Goal: Task Accomplishment & Management: Use online tool/utility

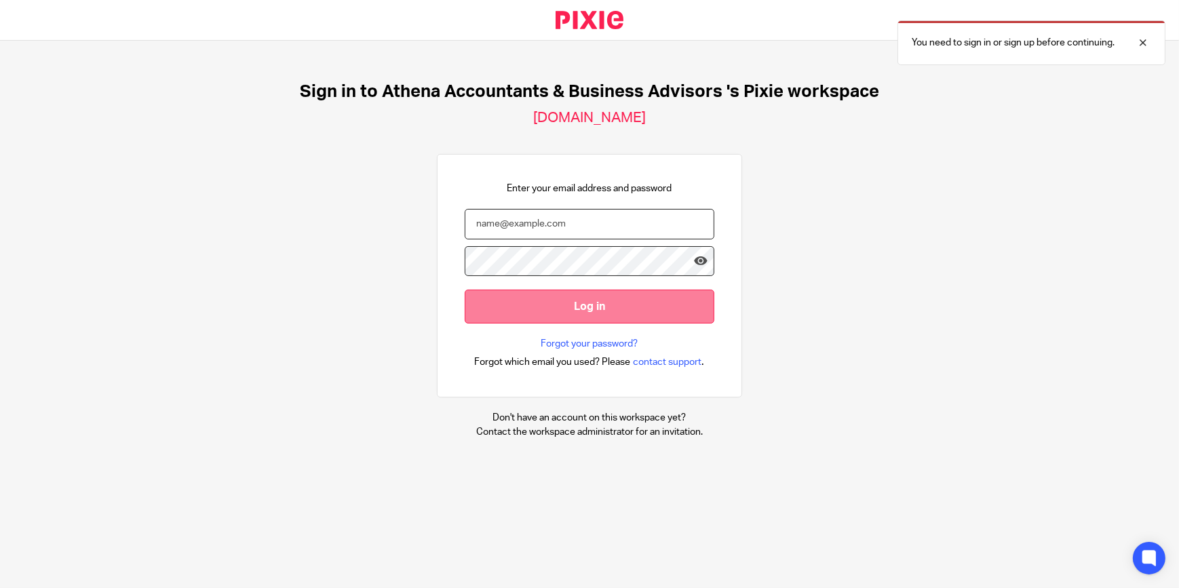
type input "[PERSON_NAME][EMAIL_ADDRESS][DOMAIN_NAME]"
click at [554, 313] on input "Log in" at bounding box center [590, 306] width 250 height 33
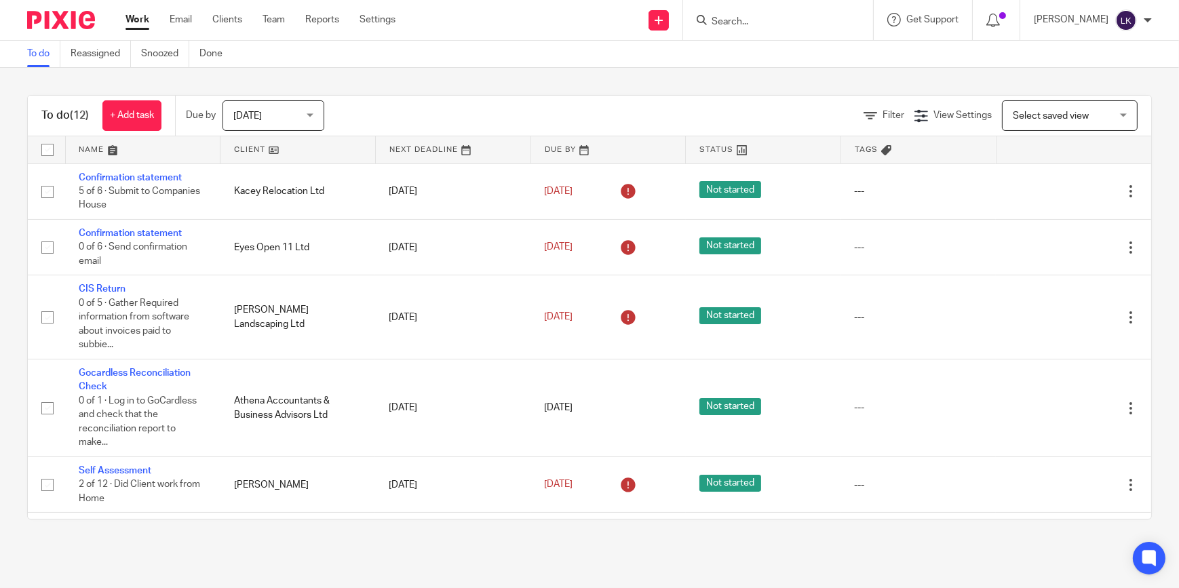
click at [274, 115] on span "[DATE]" at bounding box center [269, 115] width 72 height 28
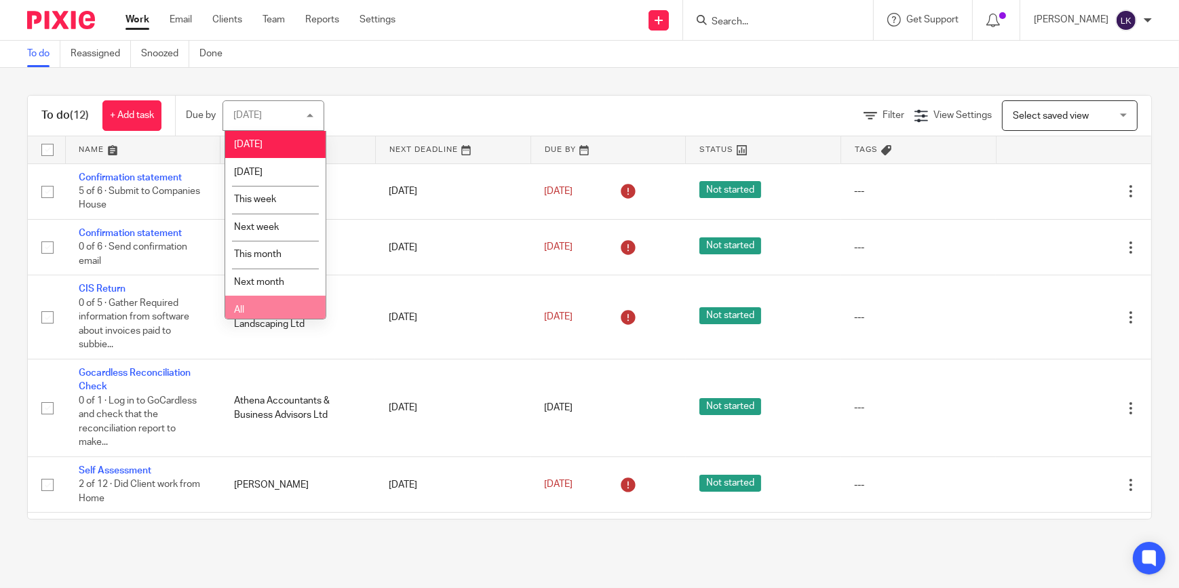
click at [285, 303] on li "All" at bounding box center [275, 310] width 100 height 28
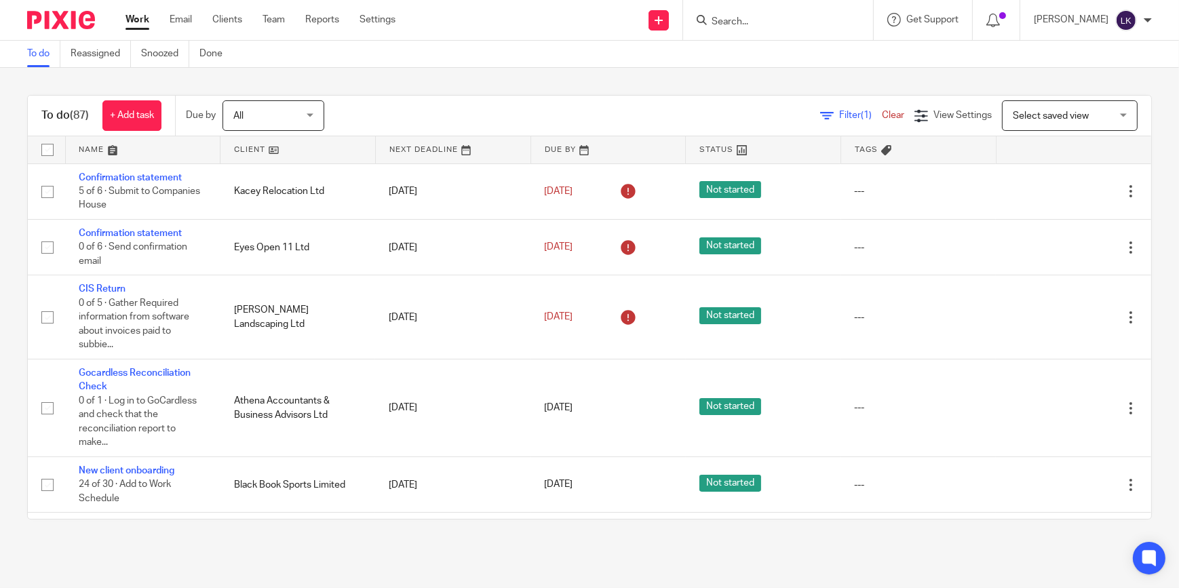
click at [752, 21] on input "Search" at bounding box center [771, 22] width 122 height 12
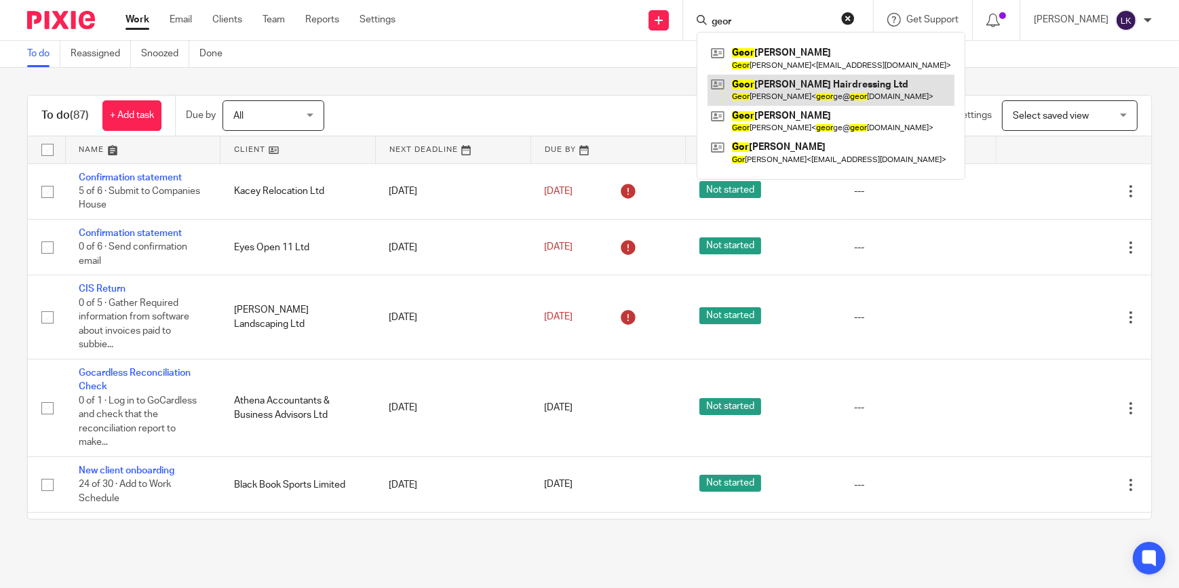
type input "geor"
click at [761, 85] on link at bounding box center [831, 90] width 247 height 31
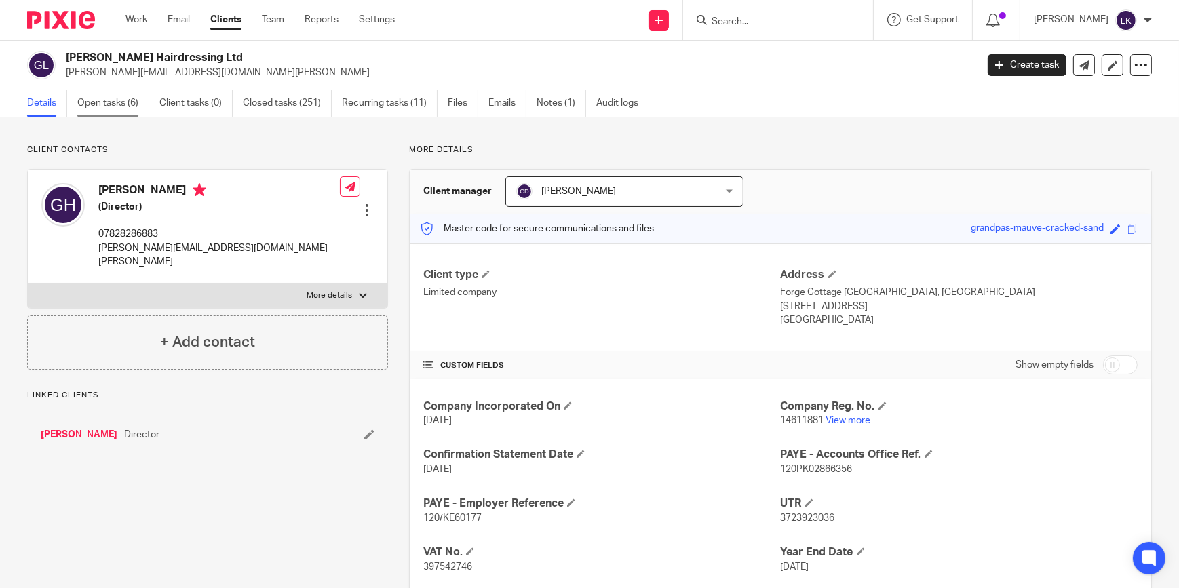
click at [109, 107] on link "Open tasks (6)" at bounding box center [113, 103] width 72 height 26
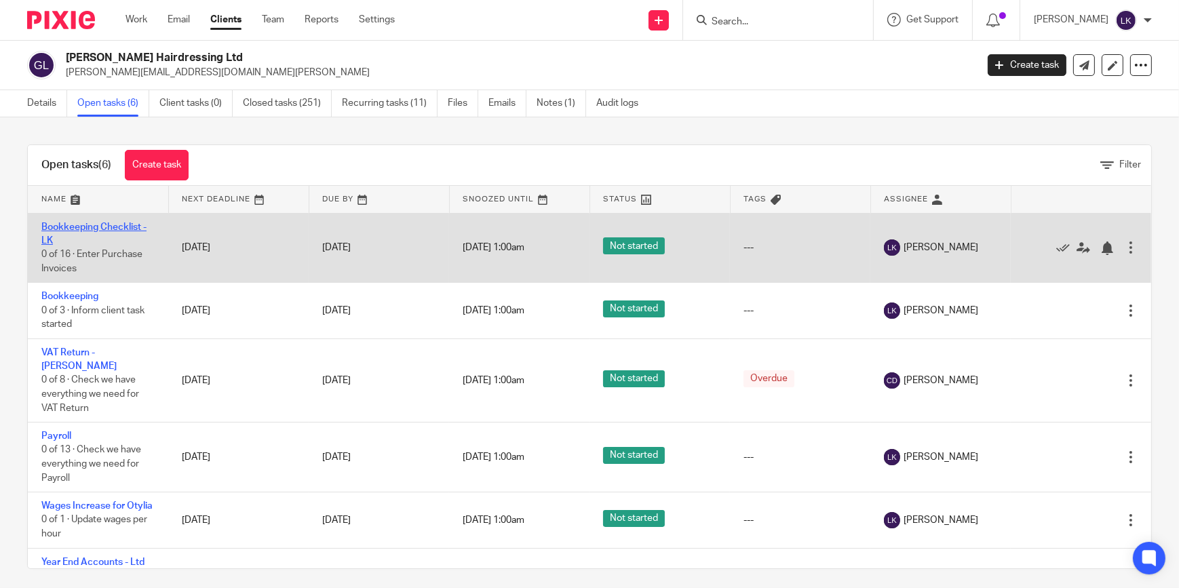
click at [113, 226] on link "Bookkeeping Checklist - LK" at bounding box center [93, 234] width 105 height 23
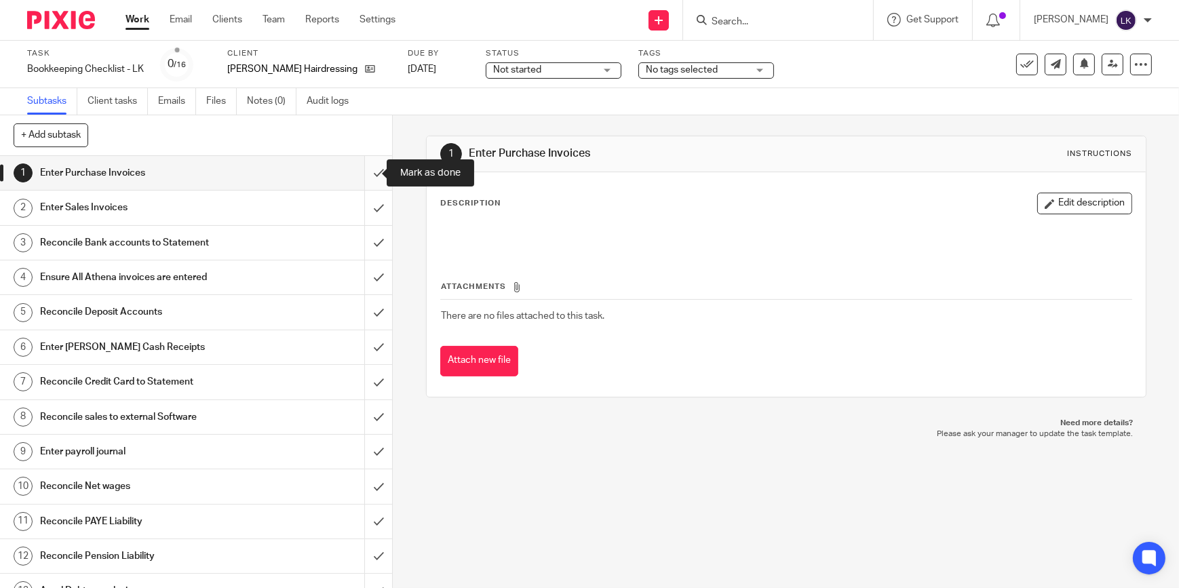
click at [367, 173] on input "submit" at bounding box center [196, 173] width 392 height 34
click at [368, 210] on input "submit" at bounding box center [196, 208] width 392 height 34
click at [370, 238] on input "submit" at bounding box center [196, 243] width 392 height 34
click at [361, 284] on input "submit" at bounding box center [196, 278] width 392 height 34
click at [366, 306] on input "submit" at bounding box center [196, 312] width 392 height 34
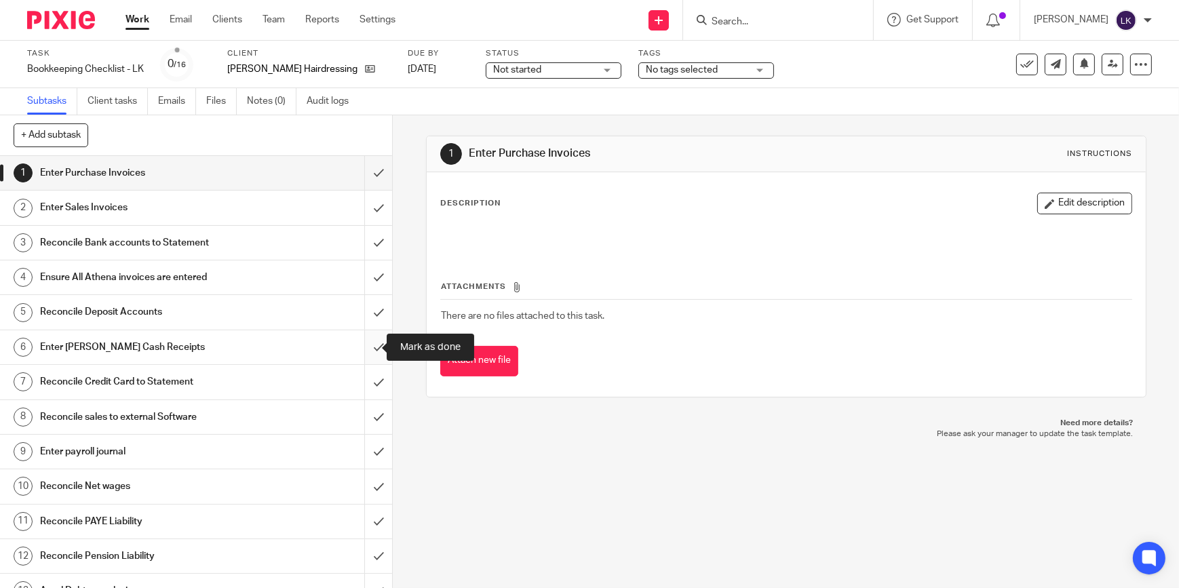
click at [365, 347] on input "submit" at bounding box center [196, 347] width 392 height 34
click at [367, 365] on input "submit" at bounding box center [196, 382] width 392 height 34
click at [373, 419] on input "submit" at bounding box center [196, 417] width 392 height 34
click at [366, 440] on input "submit" at bounding box center [196, 452] width 392 height 34
click at [363, 487] on input "submit" at bounding box center [196, 487] width 392 height 34
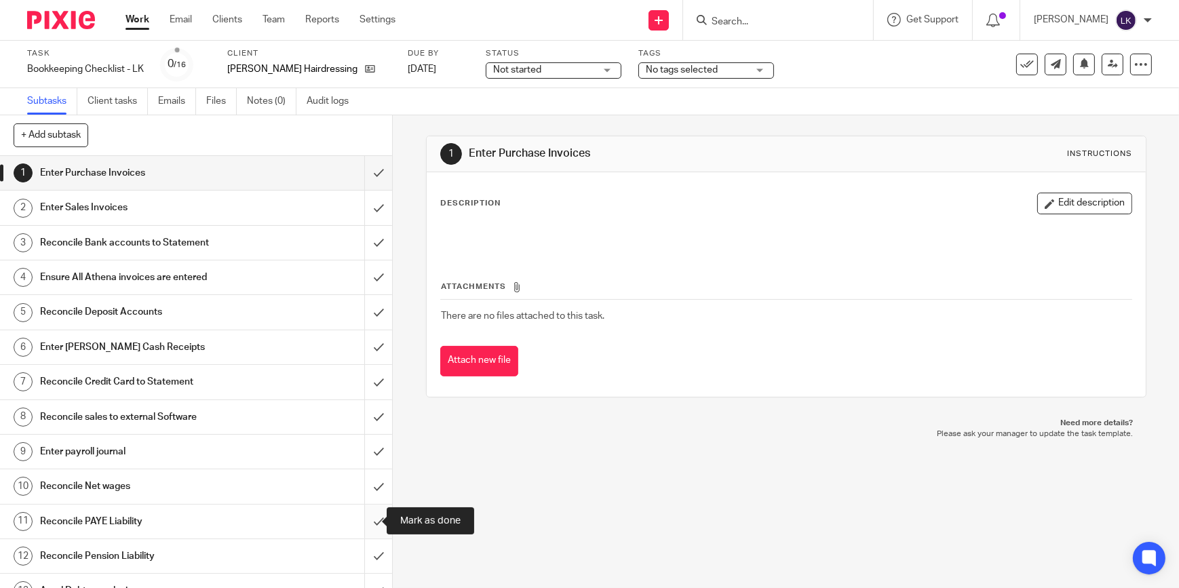
click at [370, 511] on input "submit" at bounding box center [196, 522] width 392 height 34
click at [367, 553] on input "submit" at bounding box center [196, 556] width 392 height 34
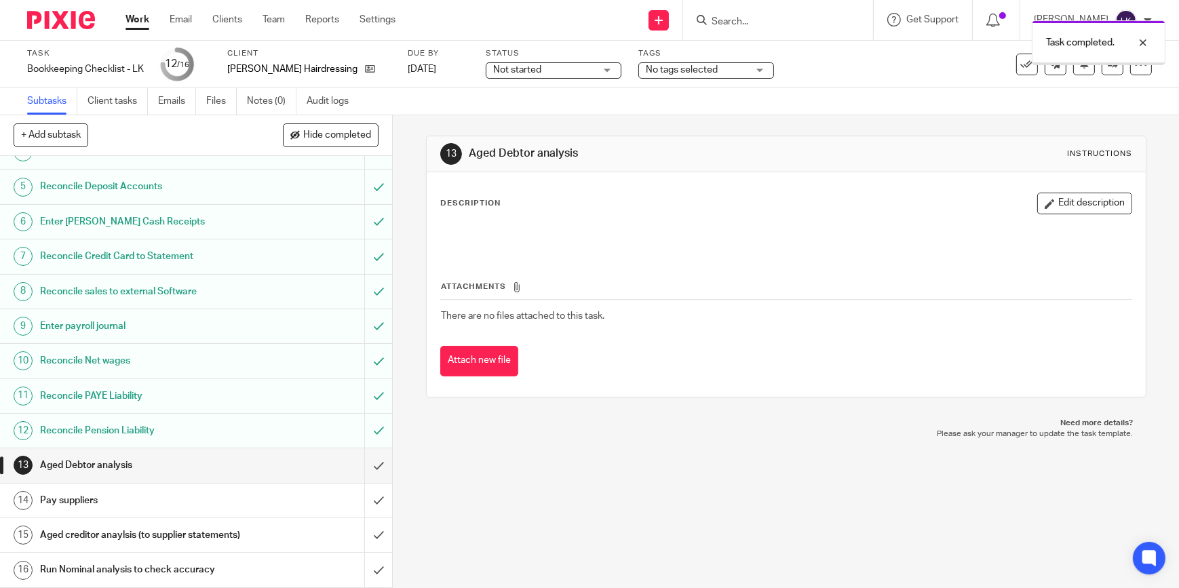
scroll to position [138, 0]
click at [364, 461] on input "submit" at bounding box center [196, 465] width 392 height 34
click at [366, 484] on input "submit" at bounding box center [196, 501] width 392 height 34
click at [368, 539] on input "submit" at bounding box center [196, 535] width 392 height 34
click at [367, 565] on input "submit" at bounding box center [196, 570] width 392 height 34
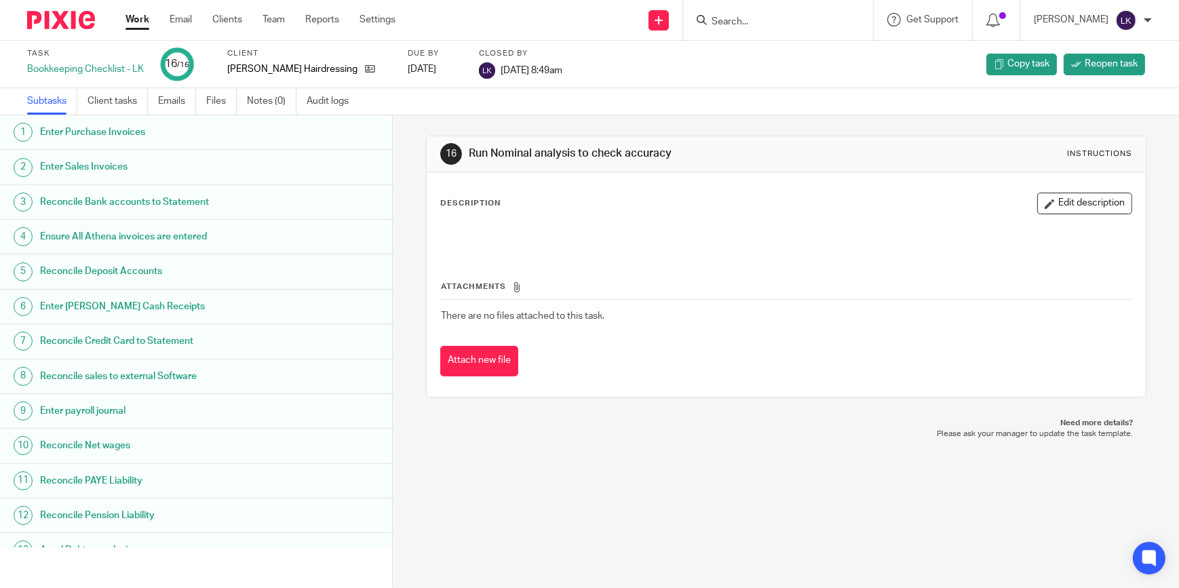
click at [136, 25] on link "Work" at bounding box center [138, 20] width 24 height 14
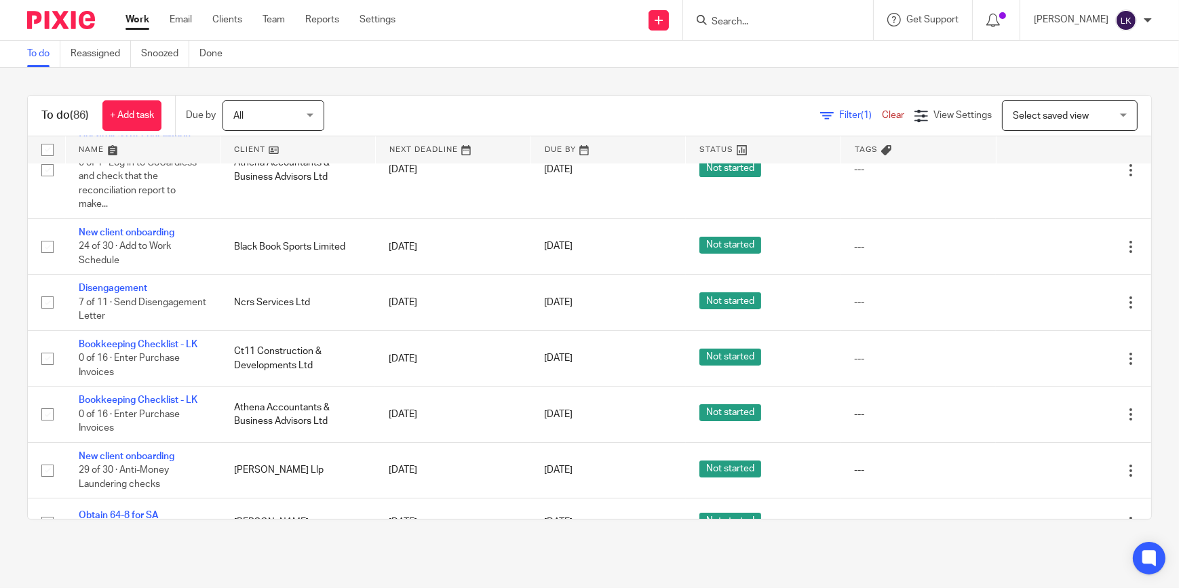
scroll to position [246, 0]
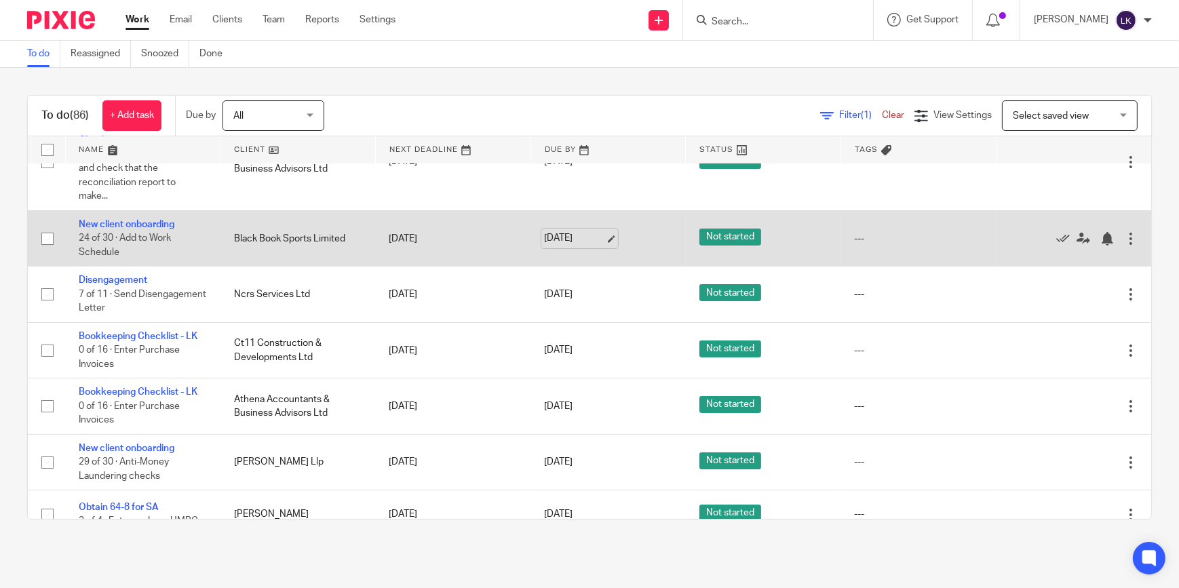
click at [599, 233] on link "15 Aug 2025" at bounding box center [574, 238] width 61 height 14
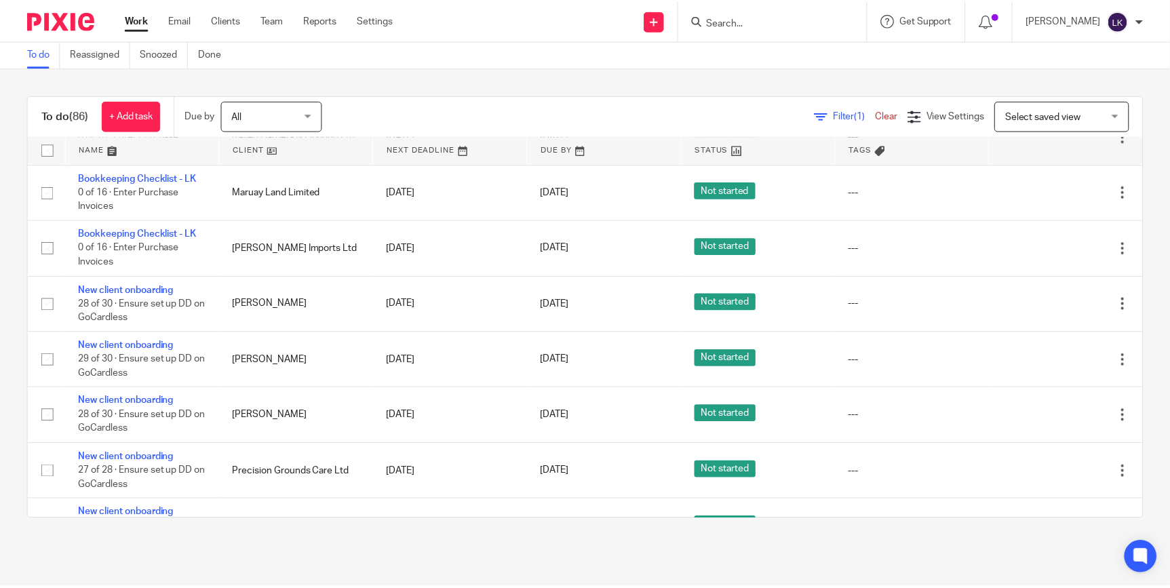
scroll to position [987, 0]
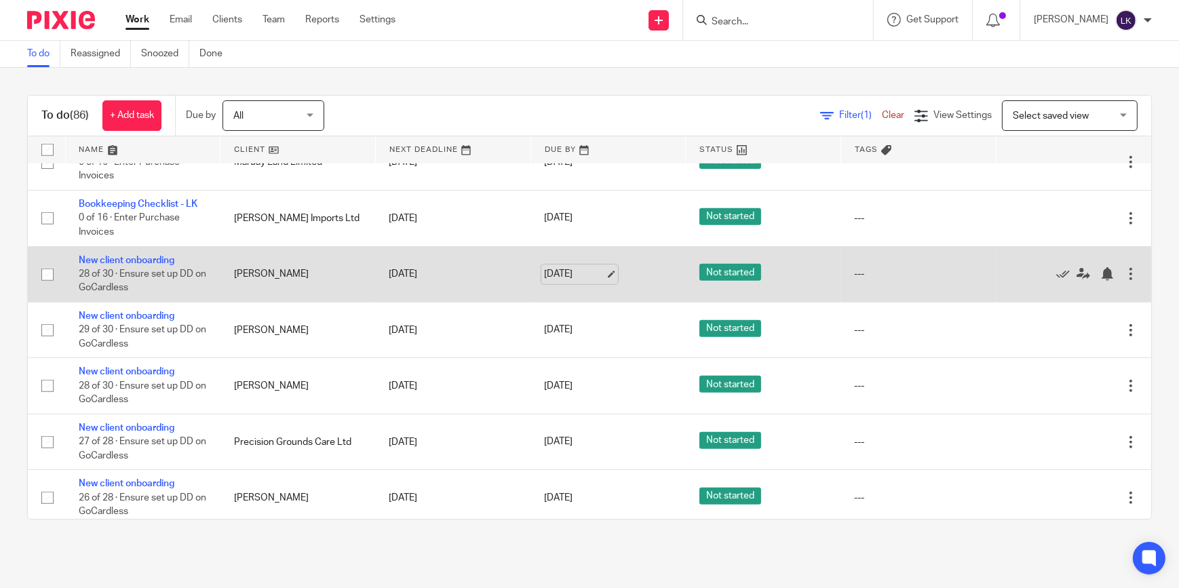
click at [597, 267] on link "15 Aug 2025" at bounding box center [574, 274] width 61 height 14
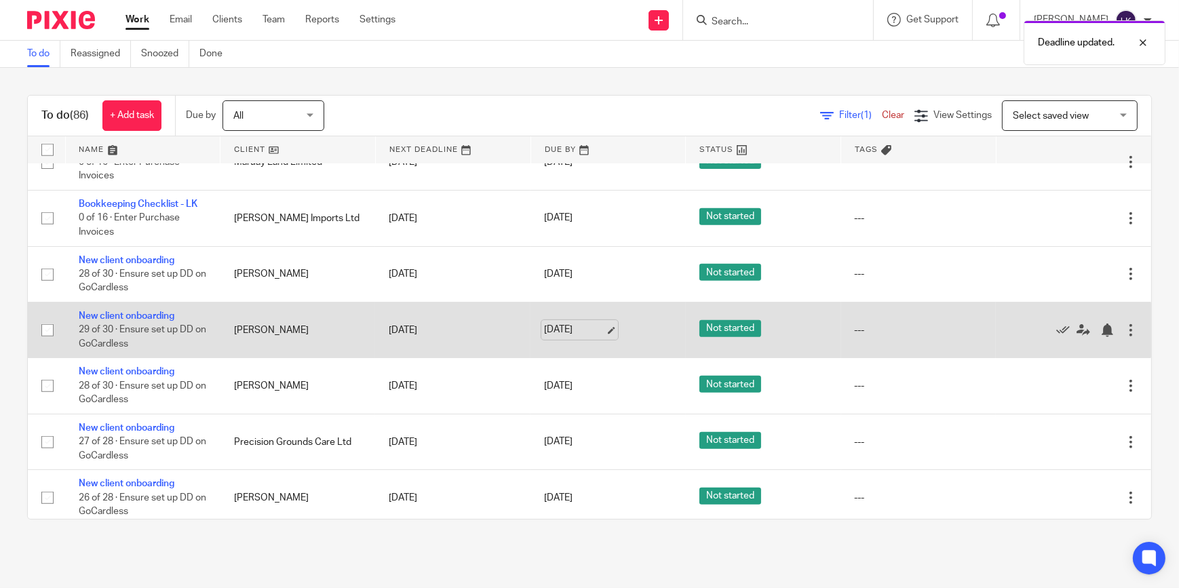
click at [594, 325] on link "15 Aug 2025" at bounding box center [574, 330] width 61 height 14
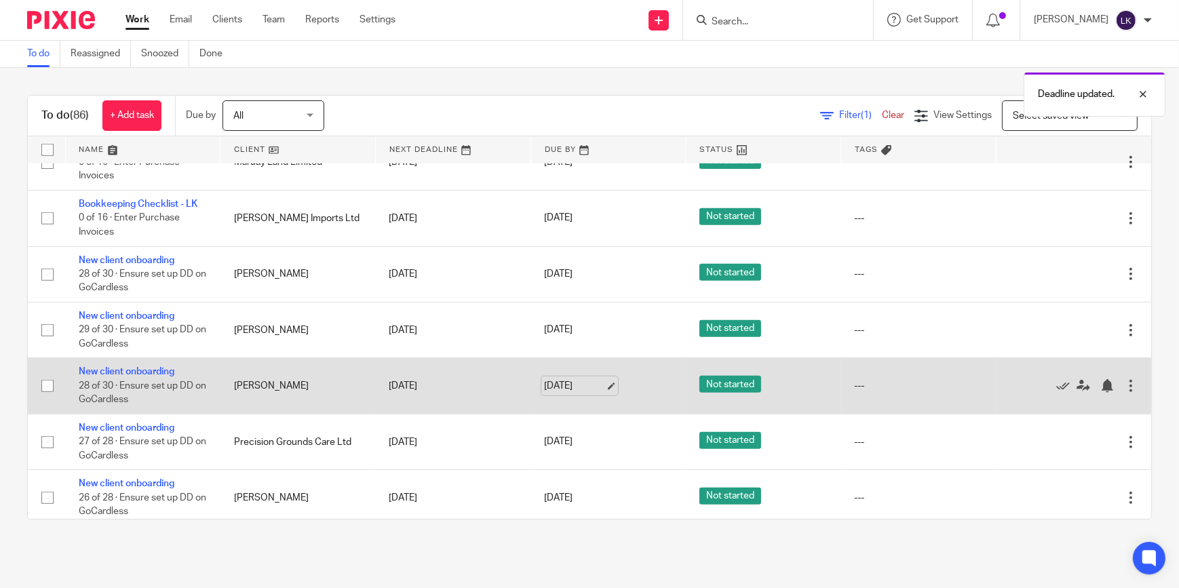
click at [582, 385] on link "15 Aug 2025" at bounding box center [574, 386] width 61 height 14
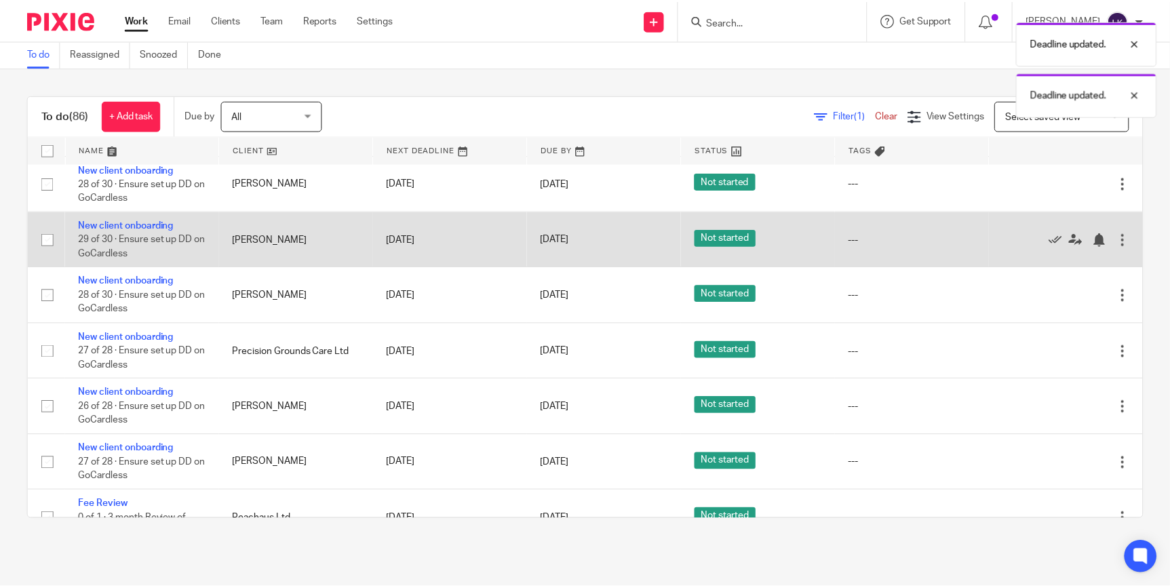
scroll to position [1172, 0]
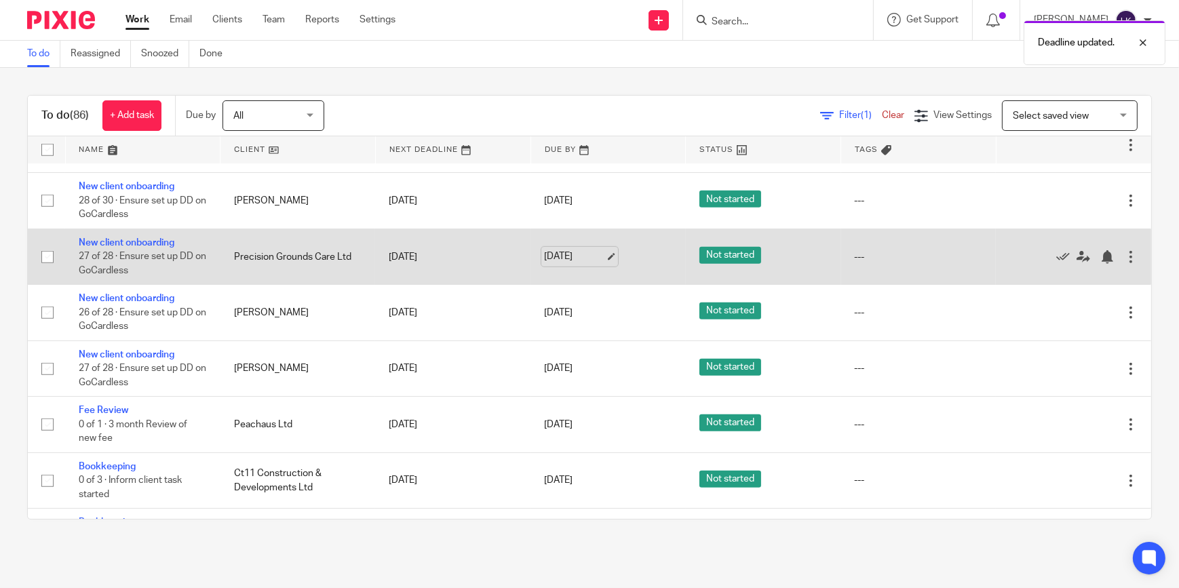
click at [594, 255] on link "15 Aug 2025" at bounding box center [574, 257] width 61 height 14
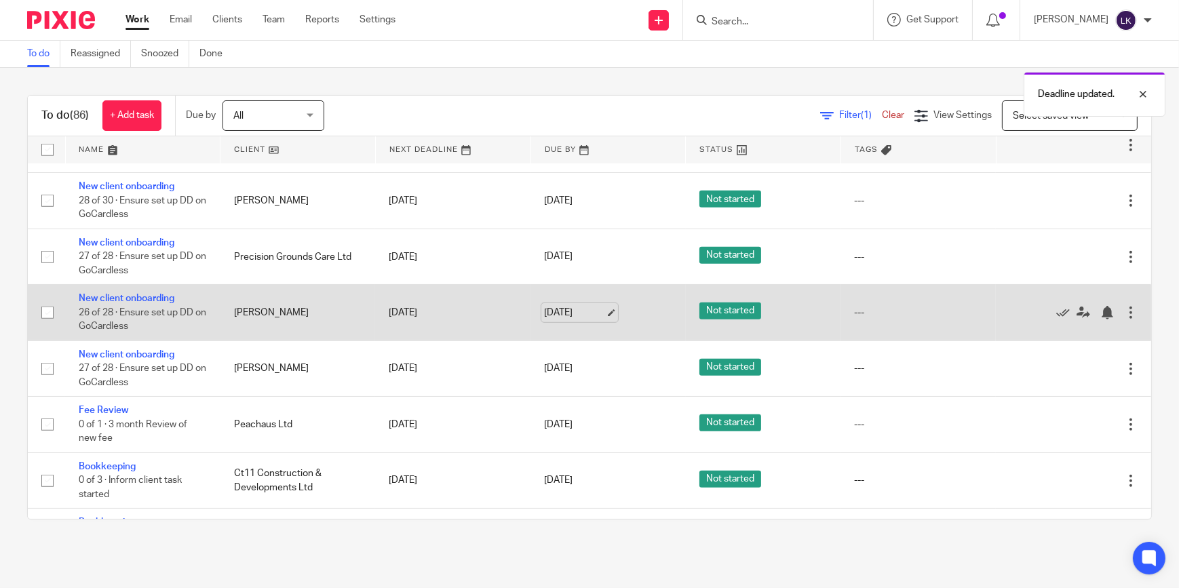
click at [592, 307] on link "15 Aug 2025" at bounding box center [574, 313] width 61 height 14
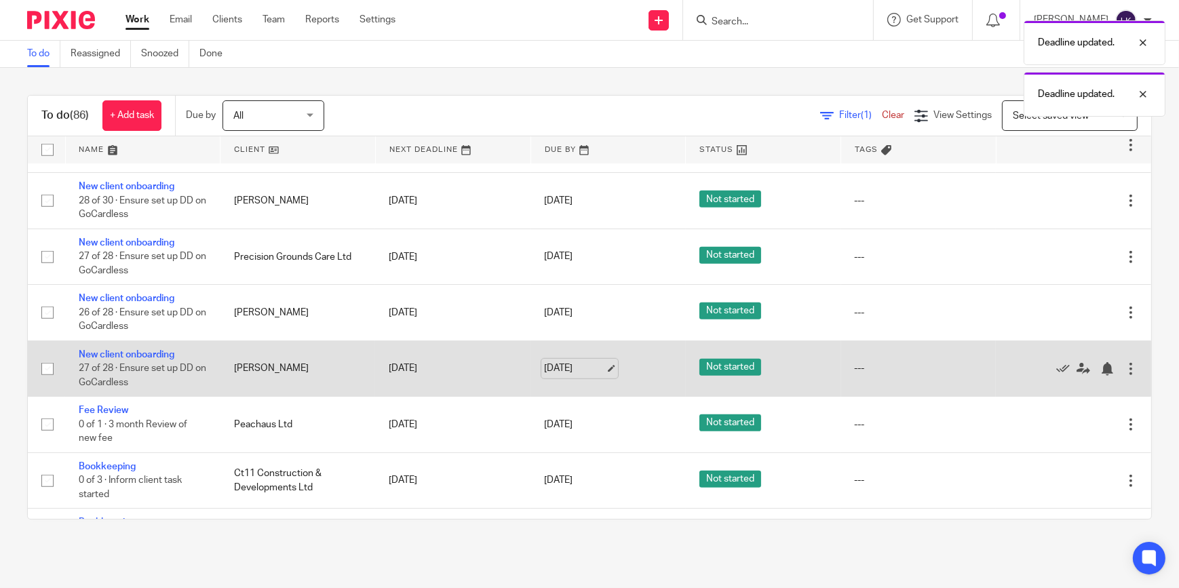
click at [580, 362] on link "15 Aug 2025" at bounding box center [574, 369] width 61 height 14
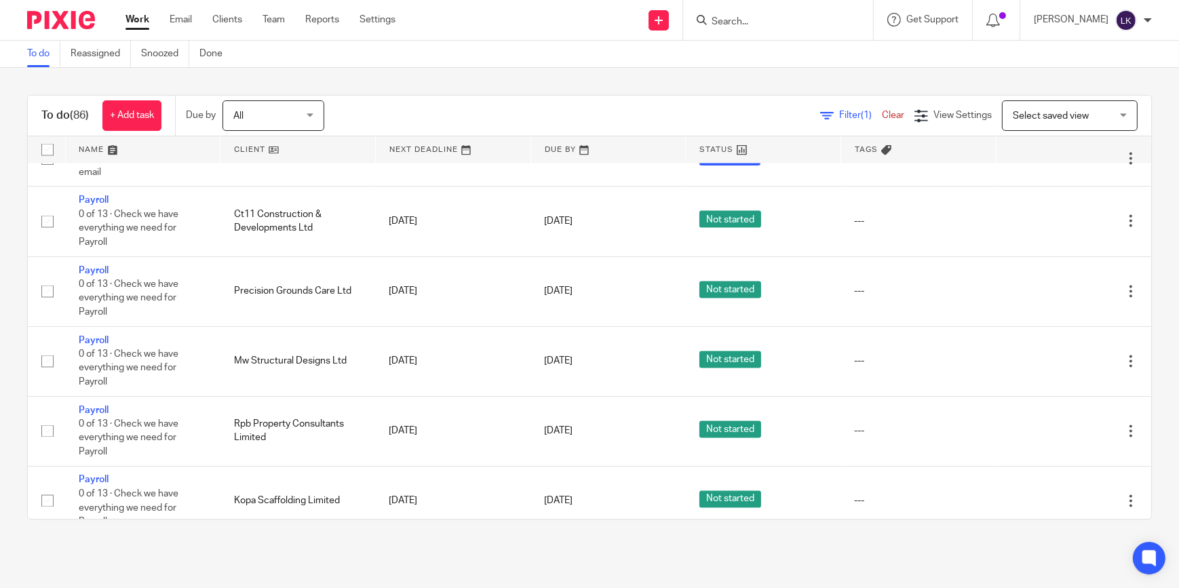
scroll to position [2960, 0]
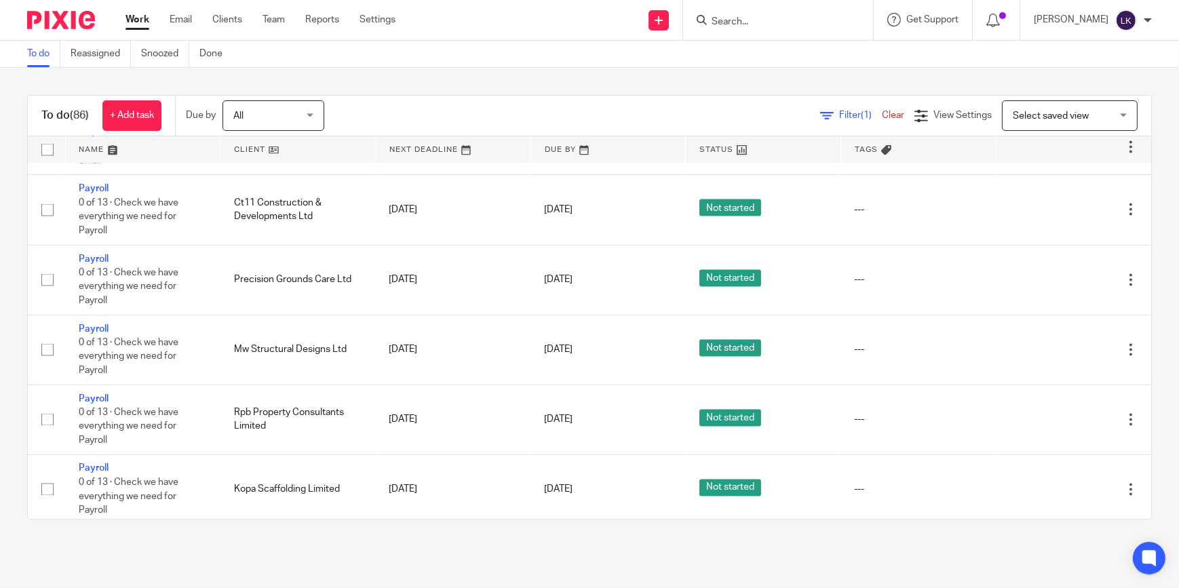
click at [142, 19] on link "Work" at bounding box center [138, 20] width 24 height 14
